Goal: Transaction & Acquisition: Purchase product/service

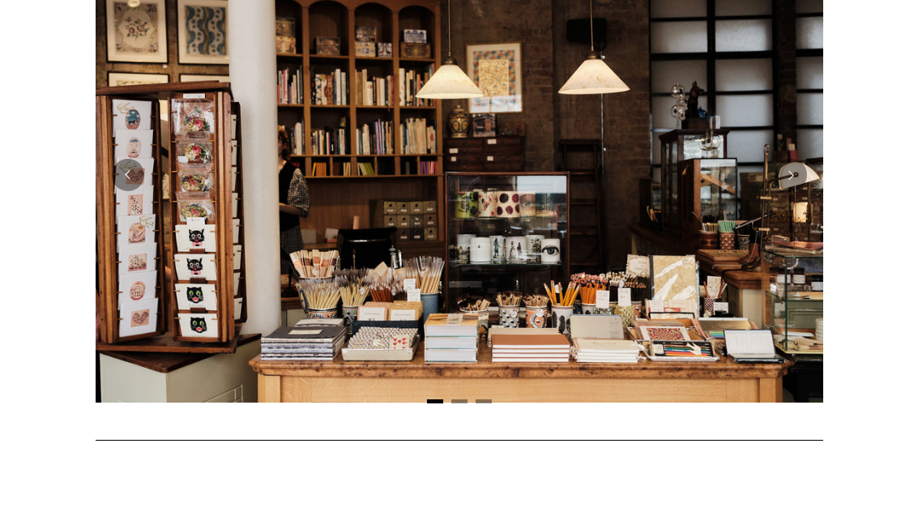
scroll to position [402, 0]
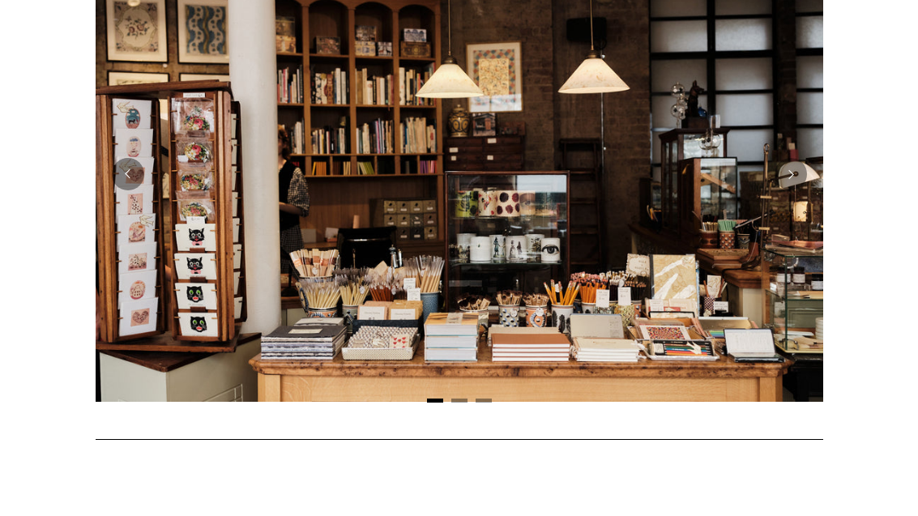
click at [797, 175] on button "Next" at bounding box center [791, 174] width 32 height 32
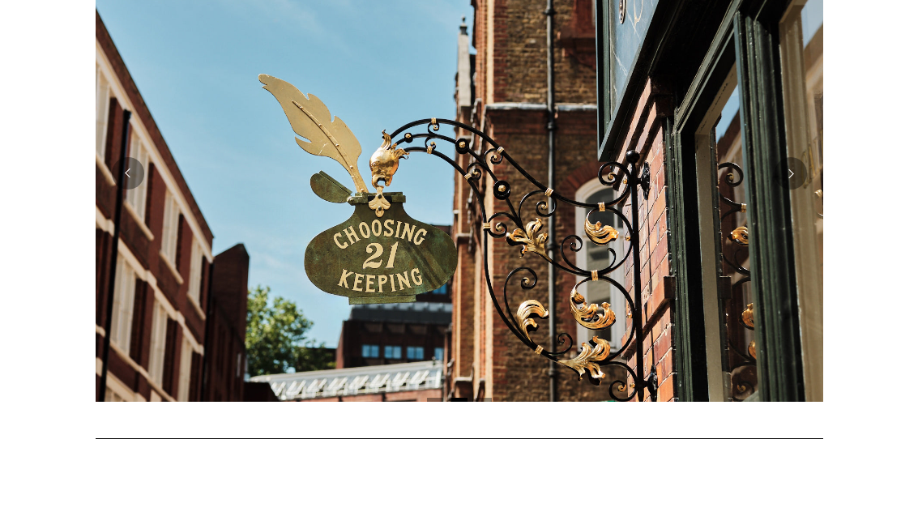
click at [787, 175] on button "Next" at bounding box center [791, 173] width 32 height 32
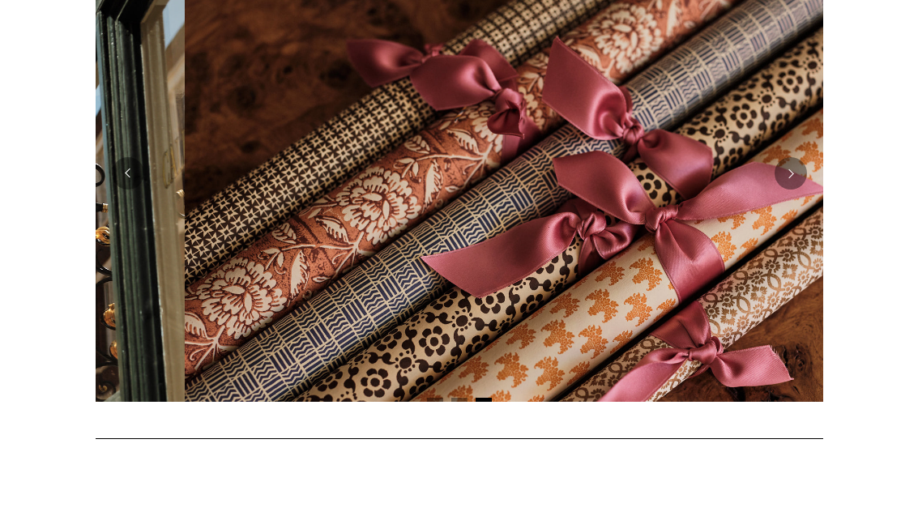
scroll to position [0, 1456]
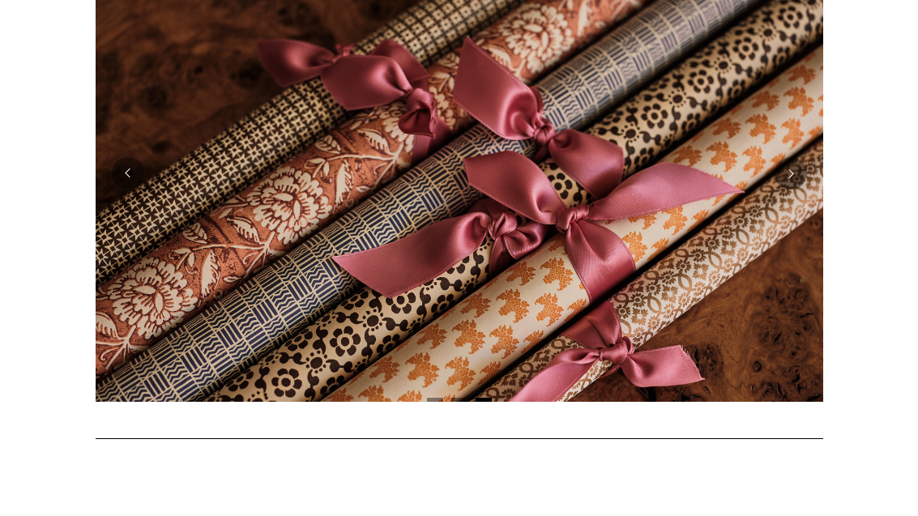
click at [791, 174] on button "Next" at bounding box center [791, 173] width 32 height 32
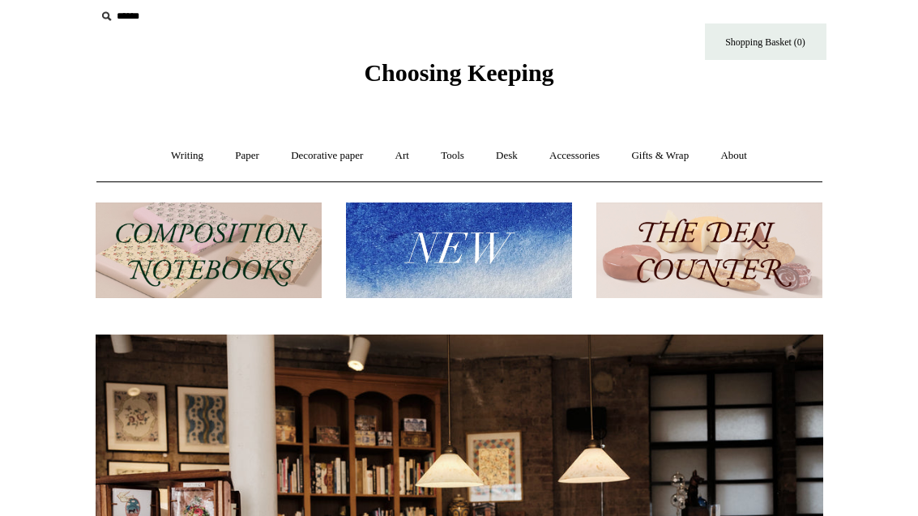
scroll to position [0, 0]
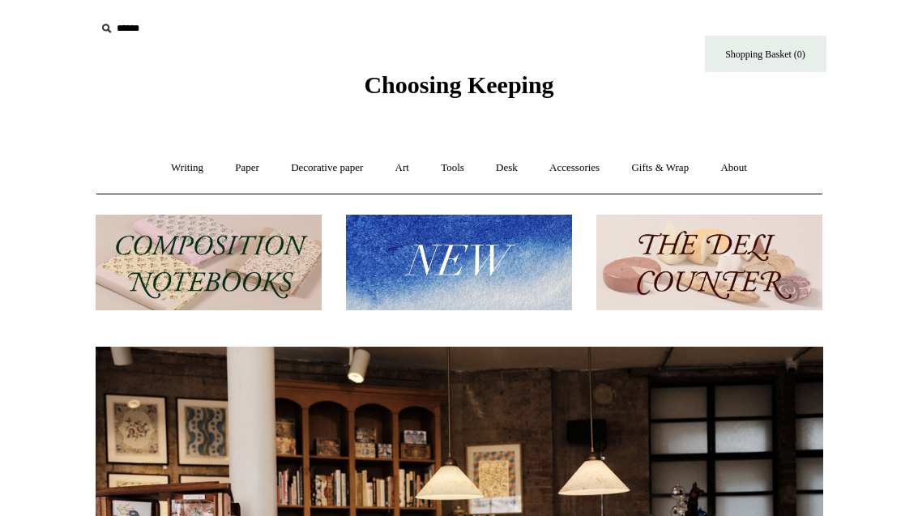
click at [152, 31] on input "text" at bounding box center [195, 29] width 199 height 30
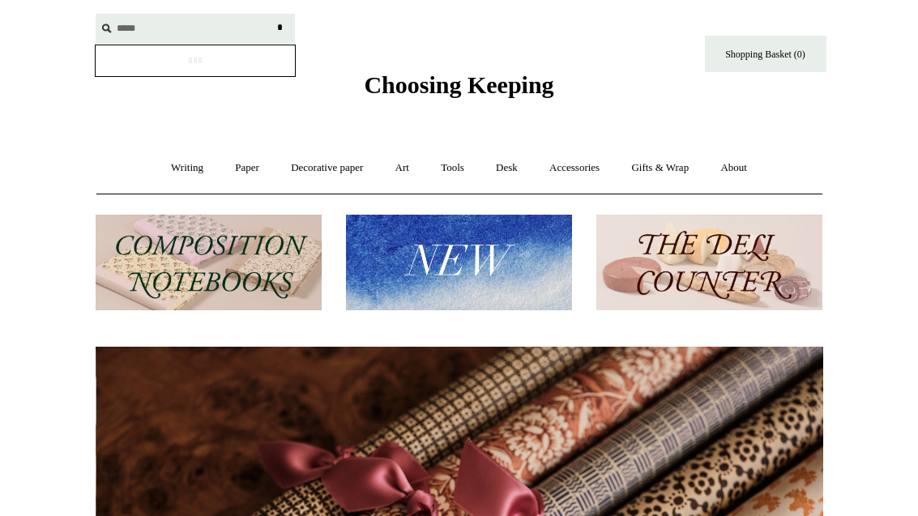
scroll to position [0, 1456]
type input "*****"
click at [280, 28] on input "*" at bounding box center [280, 28] width 16 height 28
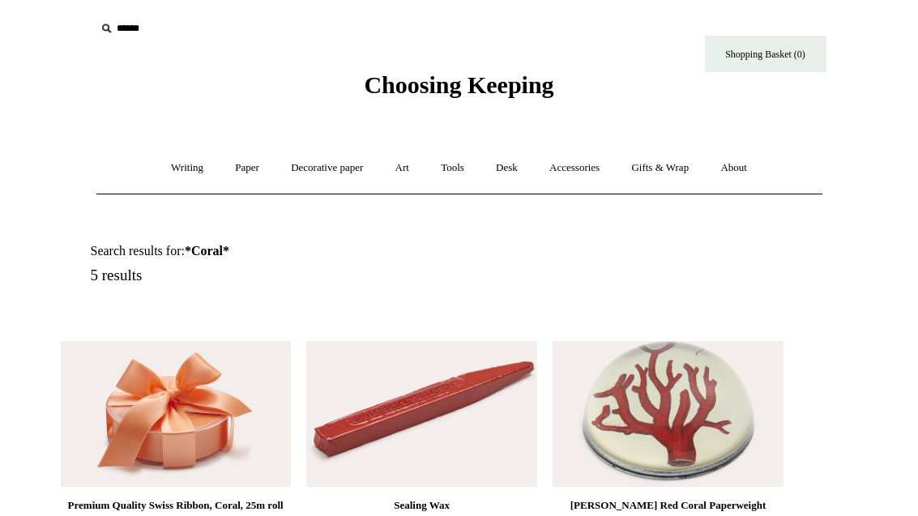
click at [321, 173] on link "Decorative paper +" at bounding box center [326, 168] width 101 height 43
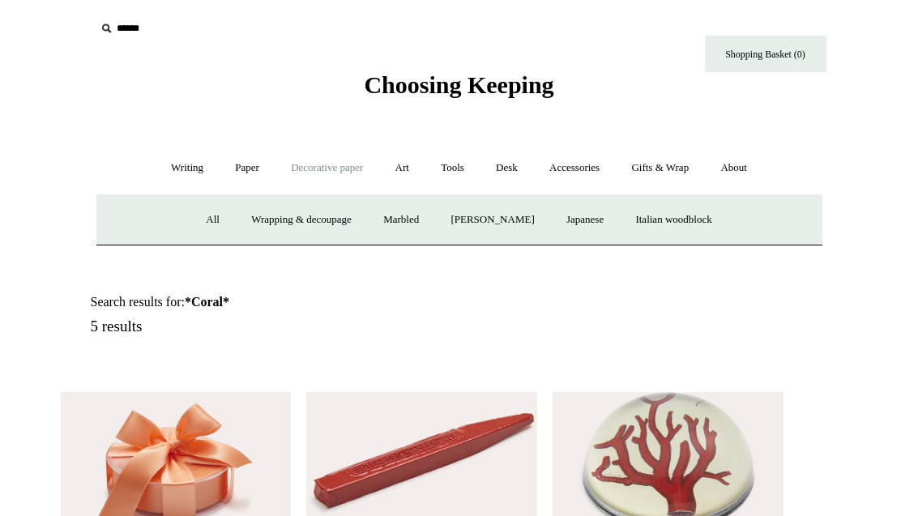
click at [233, 175] on link "Paper +" at bounding box center [246, 168] width 53 height 43
click at [531, 215] on link "Greeting cards +" at bounding box center [525, 220] width 91 height 43
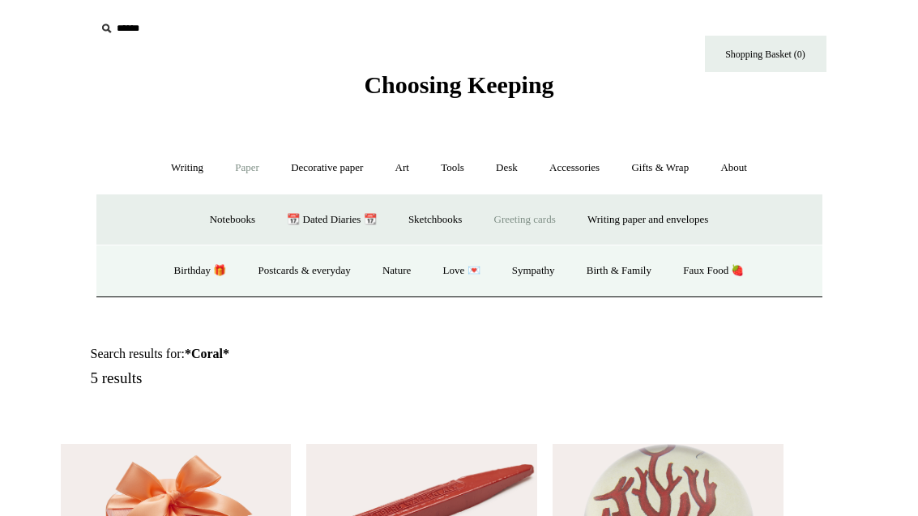
click at [186, 269] on link "Birthday 🎁" at bounding box center [201, 271] width 82 height 43
click at [397, 275] on link "Nature" at bounding box center [397, 271] width 58 height 43
